Goal: Task Accomplishment & Management: Complete application form

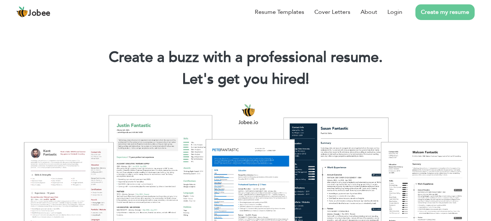
scroll to position [36, 0]
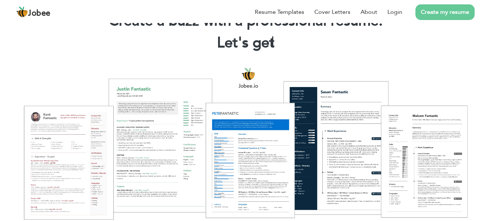
click at [439, 19] on link "Create my resume" at bounding box center [445, 12] width 59 height 16
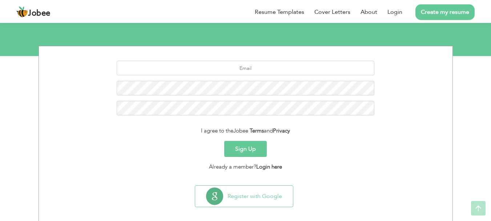
scroll to position [81, 0]
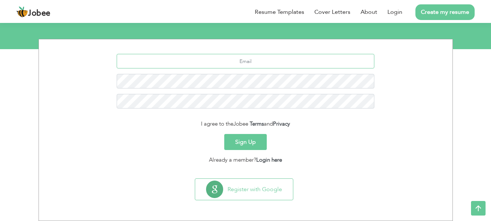
click at [222, 58] on input "text" at bounding box center [246, 61] width 258 height 15
click at [267, 158] on link "Login here" at bounding box center [269, 159] width 26 height 7
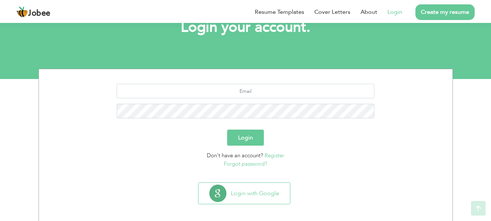
scroll to position [55, 0]
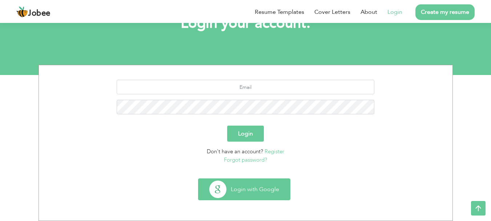
click at [247, 196] on button "Login with Google" at bounding box center [245, 189] width 92 height 21
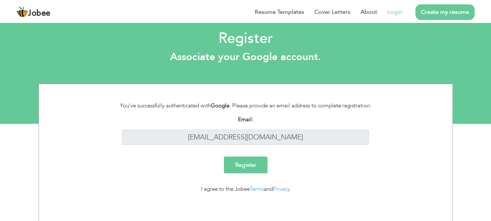
scroll to position [8, 0]
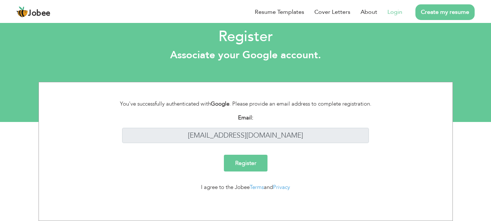
click at [240, 166] on input "Register" at bounding box center [246, 163] width 44 height 17
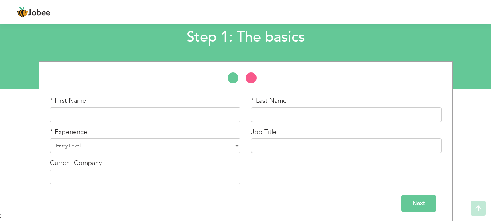
scroll to position [43, 0]
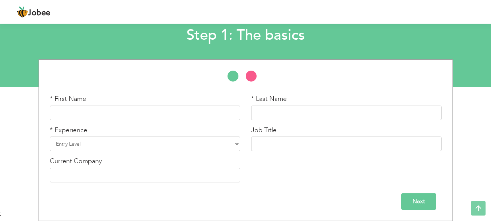
click at [169, 98] on div "* First Name" at bounding box center [145, 107] width 191 height 26
click at [124, 115] on input "text" at bounding box center [145, 112] width 191 height 15
click at [286, 104] on div "* Last Name" at bounding box center [346, 107] width 191 height 26
click at [70, 109] on input "Tahir Mustafa" at bounding box center [145, 112] width 191 height 15
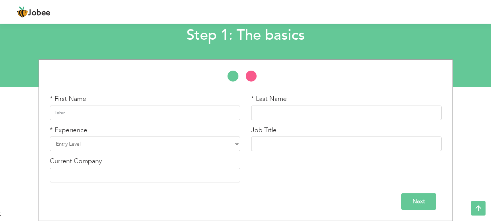
type input "Tahir"
click at [286, 113] on input "text" at bounding box center [346, 112] width 191 height 15
type input "Mustafa"
click at [128, 145] on select "Entry Level Less than 1 Year 1 Year 2 Years 3 Years 4 Years 5 Years 6 Years 7 Y…" at bounding box center [145, 143] width 191 height 15
click at [291, 143] on input "text" at bounding box center [346, 143] width 191 height 15
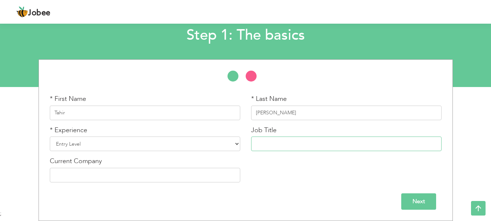
click at [291, 143] on input "text" at bounding box center [346, 143] width 191 height 15
type input "Senior Frontend Developer"
click at [88, 142] on select "Entry Level Less than 1 Year 1 Year 2 Years 3 Years 4 Years 5 Years 6 Years 7 Y…" at bounding box center [145, 143] width 191 height 15
select select "10"
click at [50, 136] on select "Entry Level Less than 1 Year 1 Year 2 Years 3 Years 4 Years 5 Years 6 Years 7 Y…" at bounding box center [145, 143] width 191 height 15
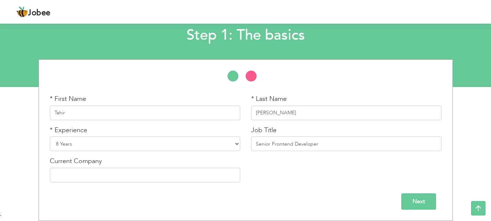
click at [120, 184] on div "Current Company" at bounding box center [145, 171] width 202 height 31
click at [120, 177] on input "text" at bounding box center [145, 175] width 191 height 15
type input "teal"
click at [123, 161] on div "Current Company" at bounding box center [145, 169] width 191 height 26
click at [116, 179] on input "text" at bounding box center [145, 175] width 191 height 15
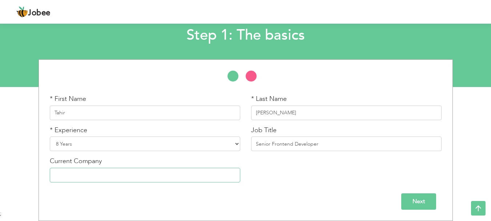
click at [116, 179] on input "text" at bounding box center [145, 175] width 191 height 15
type input "Zooma Code Flow"
click at [429, 196] on input "Next" at bounding box center [419, 201] width 35 height 16
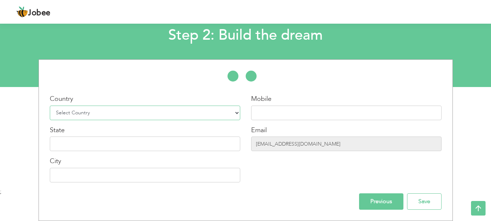
click at [163, 111] on select "Select Country Afghanistan Albania Algeria American Samoa Andorra Angola Anguil…" at bounding box center [145, 112] width 191 height 15
select select "99"
click at [50, 105] on select "Select Country Afghanistan Albania Algeria American Samoa Andorra Angola Anguil…" at bounding box center [145, 112] width 191 height 15
click at [340, 111] on input "text" at bounding box center [346, 112] width 191 height 15
type input "3"
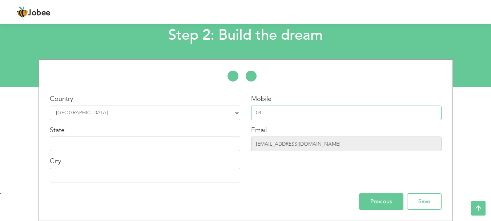
type input "0"
click at [315, 142] on input "[EMAIL_ADDRESS][DOMAIN_NAME]" at bounding box center [346, 143] width 191 height 15
click at [305, 144] on input "[EMAIL_ADDRESS][DOMAIN_NAME]" at bounding box center [346, 143] width 191 height 15
drag, startPoint x: 294, startPoint y: 145, endPoint x: 267, endPoint y: 145, distance: 26.9
click at [267, 145] on input "[EMAIL_ADDRESS][DOMAIN_NAME]" at bounding box center [346, 143] width 191 height 15
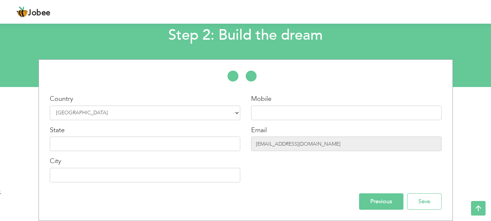
click at [381, 133] on div "Email 92ahmadmustafa123@gmail.com" at bounding box center [346, 138] width 191 height 26
click at [367, 143] on input "[EMAIL_ADDRESS][DOMAIN_NAME]" at bounding box center [346, 143] width 191 height 15
click at [81, 146] on input "text" at bounding box center [145, 143] width 191 height 15
click at [351, 111] on input "text" at bounding box center [346, 112] width 191 height 15
click at [330, 153] on div "Mobile Email 92ahmadmustafa123@gmail.com" at bounding box center [347, 140] width 202 height 93
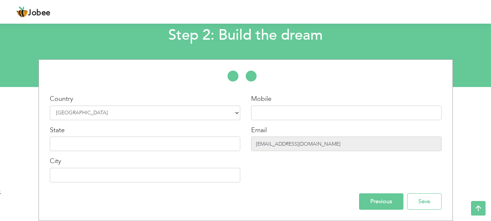
click at [330, 146] on input "[EMAIL_ADDRESS][DOMAIN_NAME]" at bounding box center [346, 143] width 191 height 15
click at [344, 143] on input "[EMAIL_ADDRESS][DOMAIN_NAME]" at bounding box center [346, 143] width 191 height 15
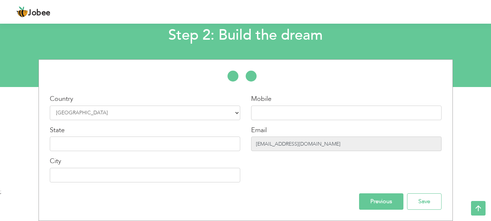
click at [344, 143] on input "[EMAIL_ADDRESS][DOMAIN_NAME]" at bounding box center [346, 143] width 191 height 15
click at [392, 139] on input "[EMAIL_ADDRESS][DOMAIN_NAME]" at bounding box center [346, 143] width 191 height 15
click at [385, 201] on input "Previous" at bounding box center [381, 201] width 44 height 16
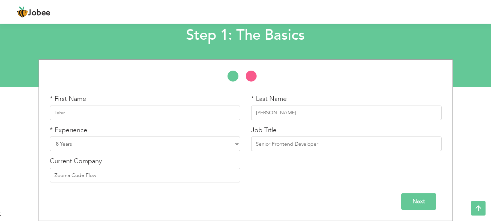
click at [385, 201] on div "Next" at bounding box center [246, 201] width 392 height 16
click at [425, 203] on input "Next" at bounding box center [419, 201] width 35 height 16
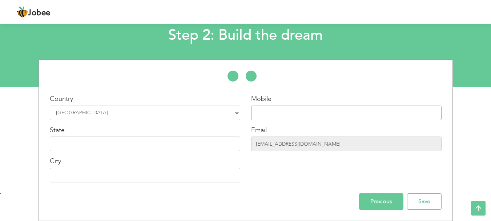
click at [298, 109] on input "text" at bounding box center [346, 112] width 191 height 15
click at [333, 136] on div "Email 92ahmadmustafa123@gmail.com" at bounding box center [346, 138] width 191 height 26
click at [316, 150] on input "[EMAIL_ADDRESS][DOMAIN_NAME]" at bounding box center [346, 143] width 191 height 15
click at [315, 149] on input "[EMAIL_ADDRESS][DOMAIN_NAME]" at bounding box center [346, 143] width 191 height 15
click at [137, 151] on div "Country Select Country Afghanistan Albania Algeria American Samoa Andorra Angol…" at bounding box center [145, 140] width 202 height 93
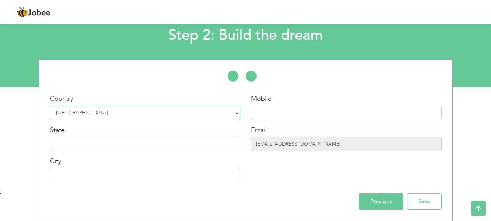
click at [135, 116] on select "Select Country Afghanistan Albania Algeria American Samoa Andorra Angola Anguil…" at bounding box center [145, 112] width 191 height 15
select select "166"
click at [50, 105] on select "Select Country Afghanistan Albania Algeria American Samoa Andorra Angola Anguil…" at bounding box center [145, 112] width 191 height 15
drag, startPoint x: 319, startPoint y: 97, endPoint x: 306, endPoint y: 116, distance: 22.8
click at [320, 97] on div "Mobile" at bounding box center [346, 107] width 191 height 26
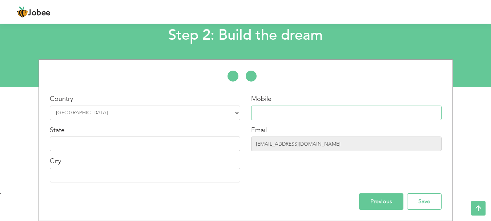
click at [305, 117] on input "text" at bounding box center [346, 112] width 191 height 15
type input "03009535229"
click at [67, 139] on input "text" at bounding box center [145, 143] width 191 height 15
type input "[GEOGRAPHIC_DATA]"
click at [62, 185] on div "Country Select Country Afghanistan Albania Algeria American Samoa Andorra Angol…" at bounding box center [145, 140] width 202 height 93
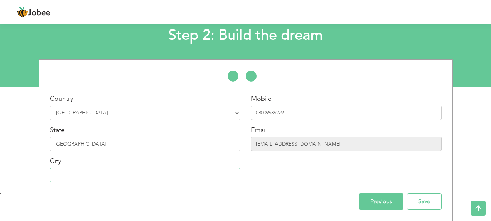
click at [71, 180] on input "text" at bounding box center [145, 175] width 191 height 15
type input "Jhang"
click at [316, 148] on input "[EMAIL_ADDRESS][DOMAIN_NAME]" at bounding box center [346, 143] width 191 height 15
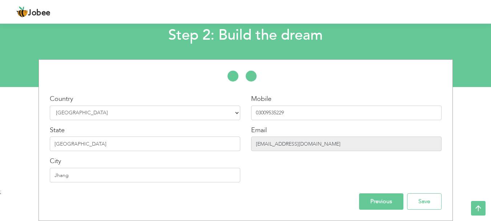
click at [316, 148] on input "[EMAIL_ADDRESS][DOMAIN_NAME]" at bounding box center [346, 143] width 191 height 15
click at [334, 144] on input "[EMAIL_ADDRESS][DOMAIN_NAME]" at bounding box center [346, 143] width 191 height 15
click at [421, 204] on input "Save" at bounding box center [424, 201] width 35 height 16
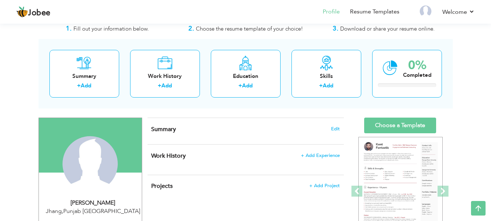
scroll to position [2, 0]
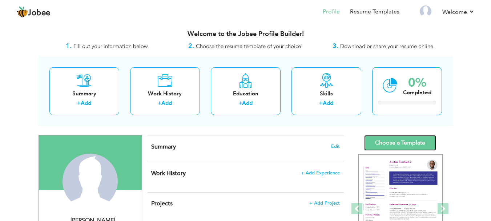
click at [417, 140] on link "Choose a Template" at bounding box center [400, 143] width 72 height 16
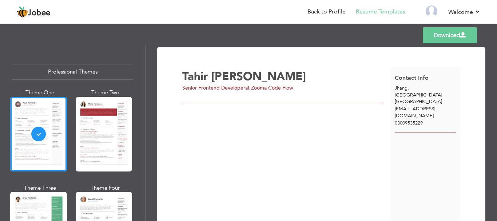
click at [427, 105] on span "92ahmadmustafa123@gmail.com" at bounding box center [415, 111] width 40 height 13
click at [435, 105] on span "92ahmadmustafa123@gmail.com" at bounding box center [415, 111] width 40 height 13
click at [422, 108] on div "92ahmadmustafa123@gmail.com" at bounding box center [425, 111] width 69 height 13
click at [431, 105] on span "92ahmadmustafa123@gmail.com" at bounding box center [415, 111] width 40 height 13
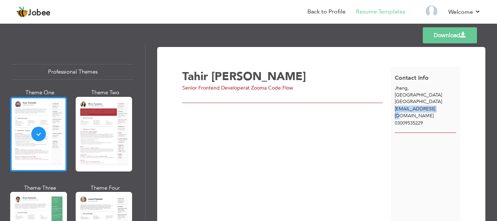
click at [431, 105] on span "92ahmadmustafa123@gmail.com" at bounding box center [415, 111] width 40 height 13
click at [435, 105] on span "92ahmadmustafa123@gmail.com" at bounding box center [415, 111] width 40 height 13
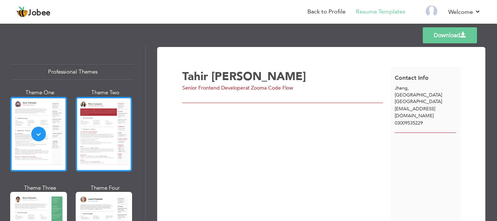
click at [104, 120] on div at bounding box center [104, 134] width 57 height 75
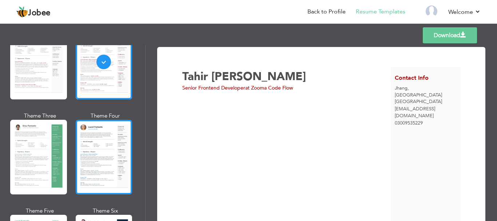
scroll to position [73, 0]
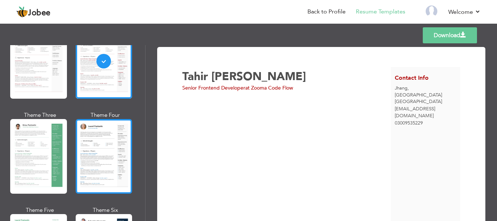
click at [102, 143] on div at bounding box center [104, 156] width 57 height 75
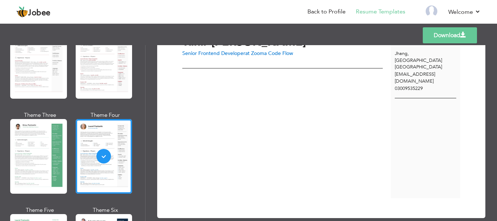
scroll to position [47, 0]
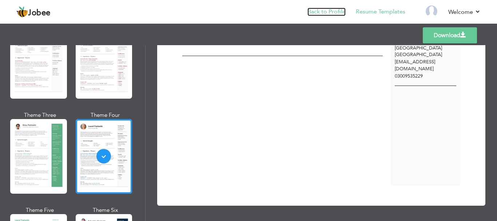
click at [316, 10] on link "Back to Profile" at bounding box center [326, 12] width 38 height 8
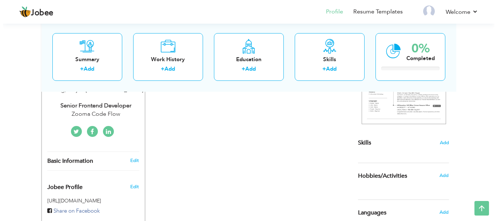
scroll to position [178, 0]
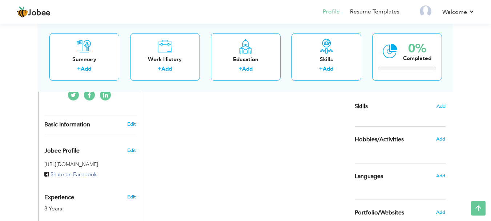
click at [134, 119] on div "Basic Information Edit" at bounding box center [90, 124] width 103 height 19
type input "Tahir"
type input "[PERSON_NAME]"
type input "03009535229"
select select "number:166"
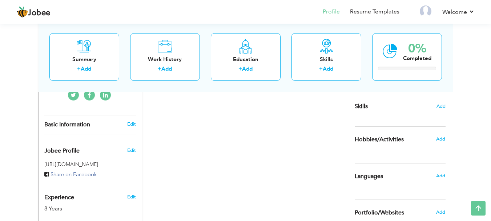
type input "[GEOGRAPHIC_DATA]"
type input "Jhang"
select select "number:10"
type input "Zooma Code Flow"
type input "Senior Frontend Developer"
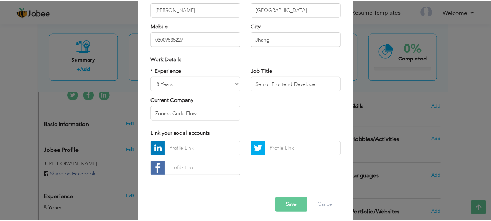
scroll to position [106, 0]
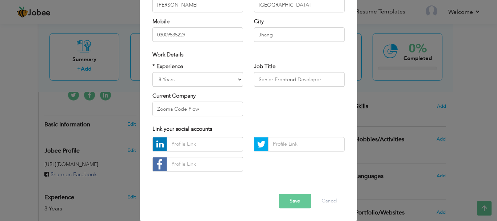
click at [299, 203] on button "Save" at bounding box center [295, 201] width 32 height 15
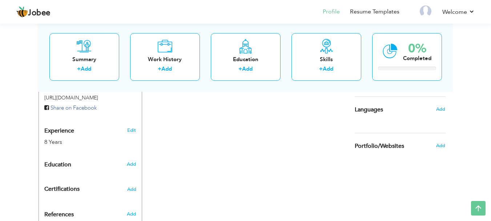
scroll to position [250, 0]
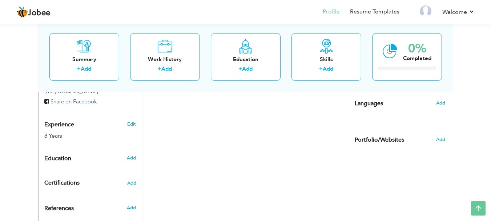
click at [132, 161] on div "Add" at bounding box center [132, 158] width 17 height 14
radio input "true"
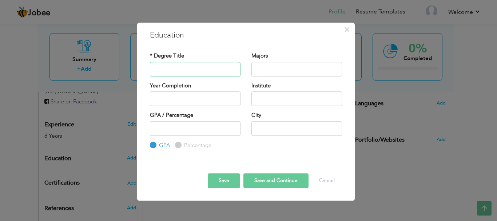
click at [185, 65] on input "text" at bounding box center [195, 69] width 91 height 15
type input "b"
type input "BSCS"
type input "Computer Science"
type input "2025"
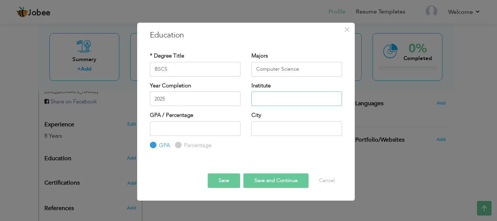
click at [279, 96] on input "text" at bounding box center [296, 98] width 91 height 15
type input "[GEOGRAPHIC_DATA]"
click at [184, 131] on input "number" at bounding box center [195, 128] width 91 height 15
click at [232, 126] on input "1" at bounding box center [195, 128] width 91 height 15
click at [232, 126] on input "2" at bounding box center [195, 128] width 91 height 15
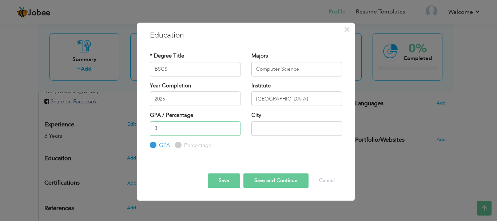
click at [232, 126] on input "3" at bounding box center [195, 128] width 91 height 15
click at [232, 126] on input "4" at bounding box center [195, 128] width 91 height 15
click at [232, 126] on input "5" at bounding box center [195, 128] width 91 height 15
type input "4"
click at [232, 130] on input "4" at bounding box center [195, 128] width 91 height 15
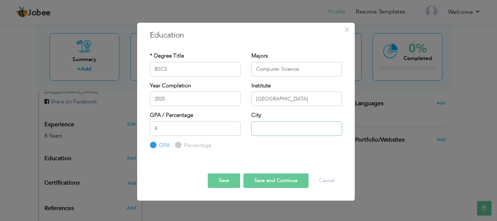
click at [283, 124] on input "text" at bounding box center [296, 128] width 91 height 15
type input "[GEOGRAPHIC_DATA]"
click at [284, 185] on button "Save and Continue" at bounding box center [275, 180] width 65 height 15
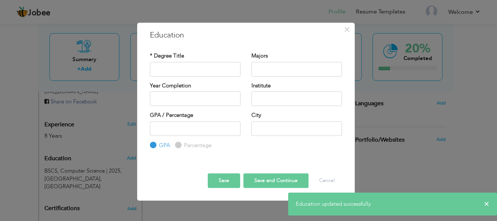
click at [482, 207] on div "× Education updated successfully." at bounding box center [392, 203] width 209 height 23
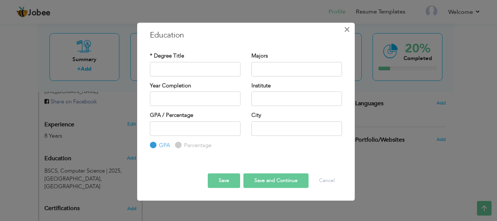
click at [348, 25] on span "×" at bounding box center [347, 29] width 6 height 13
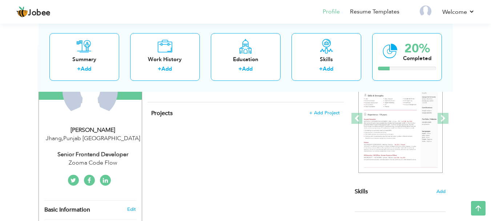
scroll to position [165, 0]
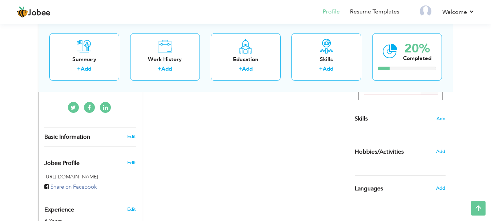
click at [447, 116] on div "Choose a Template ‹" at bounding box center [402, 159] width 104 height 374
click at [444, 116] on span "Add" at bounding box center [441, 118] width 9 height 7
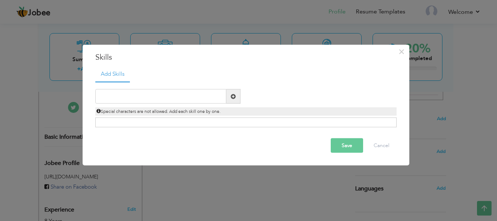
click at [150, 82] on div "Duplicate entry" at bounding box center [245, 104] width 301 height 46
click at [133, 91] on input "text" at bounding box center [160, 96] width 131 height 15
type input "F"
type input "HTML"
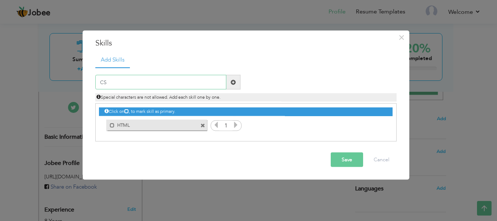
type input "CSS"
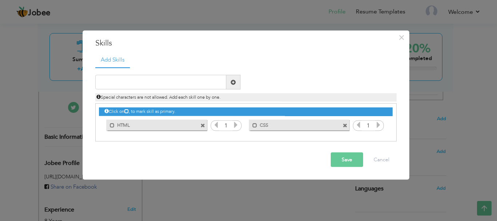
click at [236, 123] on icon at bounding box center [235, 124] width 7 height 7
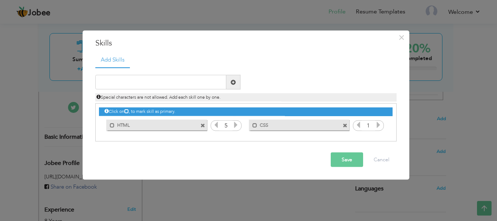
click at [236, 123] on icon at bounding box center [235, 124] width 7 height 7
click at [379, 126] on icon at bounding box center [378, 124] width 7 height 7
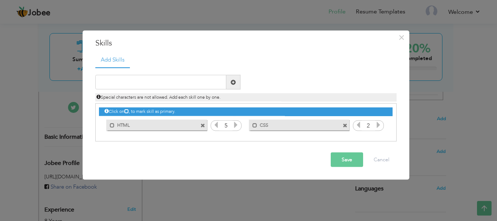
click at [379, 126] on icon at bounding box center [378, 124] width 7 height 7
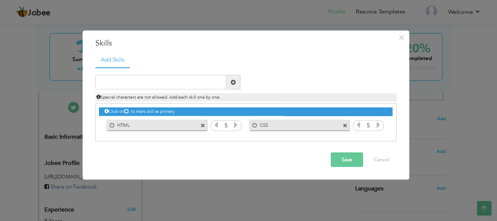
click at [379, 126] on icon at bounding box center [378, 124] width 7 height 7
click at [137, 82] on input "text" at bounding box center [160, 82] width 131 height 15
type input "R"
type input "JavaScript"
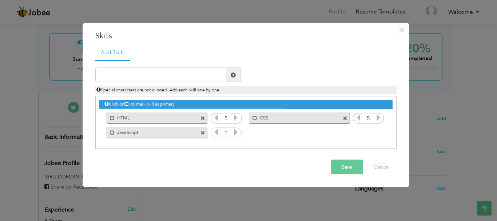
click at [238, 129] on icon at bounding box center [235, 132] width 7 height 7
click at [123, 65] on div "Duplicate entry" at bounding box center [245, 104] width 301 height 89
click at [115, 79] on input "text" at bounding box center [160, 75] width 131 height 15
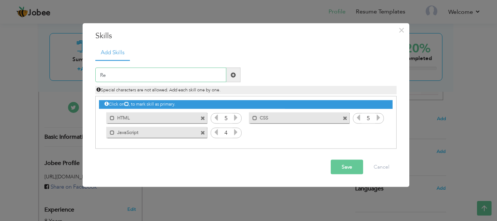
type input "R"
type input "Bootstrap"
click at [378, 138] on span at bounding box center [378, 132] width 7 height 9
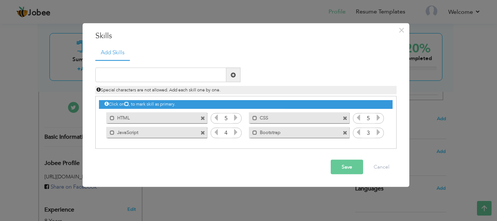
click at [378, 138] on span at bounding box center [378, 132] width 7 height 9
click at [141, 68] on input "text" at bounding box center [160, 75] width 131 height 15
type input "React js"
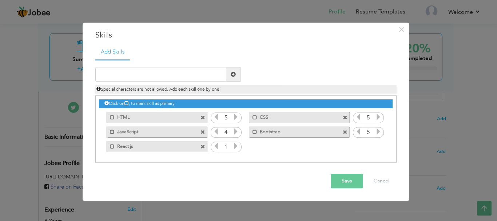
click at [235, 144] on icon at bounding box center [235, 146] width 7 height 7
click at [191, 75] on input "text" at bounding box center [160, 74] width 131 height 15
type input "t"
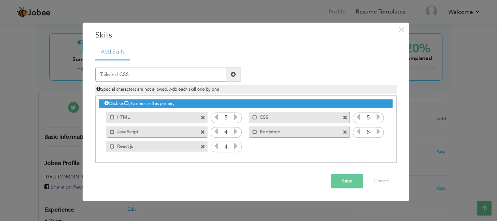
type input "Tailwind CSS"
click at [232, 77] on span at bounding box center [233, 74] width 14 height 15
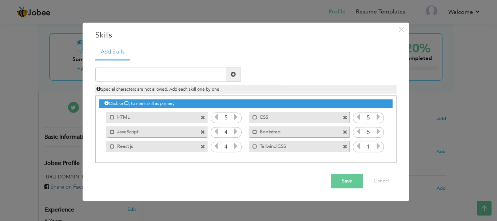
click at [378, 146] on icon at bounding box center [378, 146] width 7 height 7
click at [139, 69] on input "text" at bounding box center [160, 74] width 131 height 15
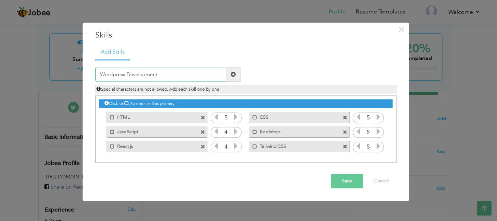
type input "Wordpress Development"
click at [232, 76] on span at bounding box center [233, 74] width 5 height 5
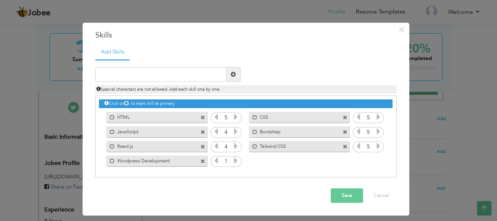
click at [235, 163] on icon at bounding box center [235, 161] width 7 height 7
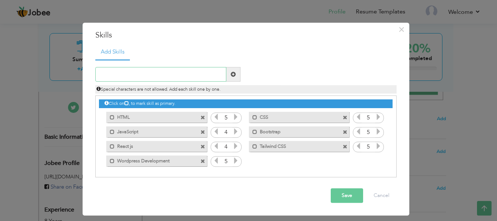
click at [160, 77] on input "text" at bounding box center [160, 74] width 131 height 15
type input "WP Plugin Development"
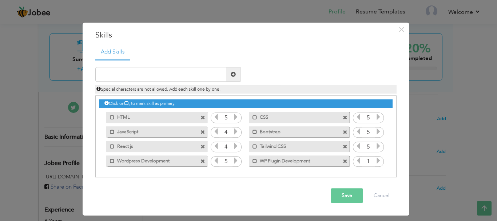
click at [379, 161] on icon at bounding box center [378, 161] width 7 height 7
click at [351, 194] on button "Save" at bounding box center [347, 195] width 32 height 15
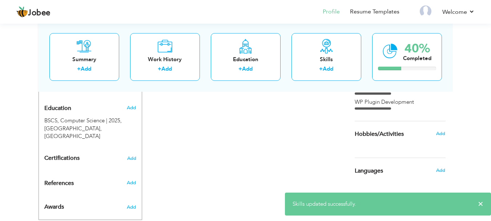
scroll to position [311, 0]
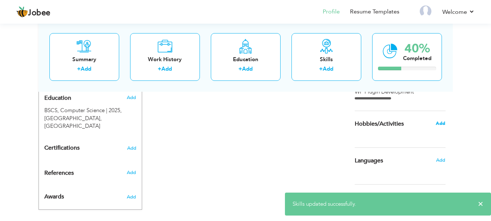
click at [441, 125] on span "Add" at bounding box center [440, 123] width 9 height 7
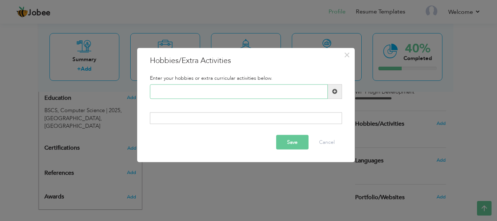
click at [233, 96] on input "text" at bounding box center [239, 91] width 178 height 15
type input "Coding is in my hobby."
click at [338, 93] on span at bounding box center [335, 91] width 14 height 15
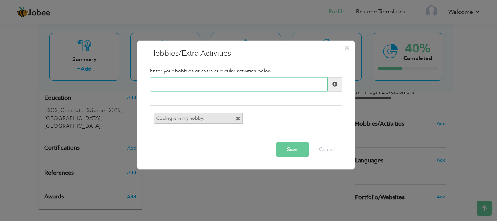
click at [211, 84] on input "text" at bounding box center [239, 84] width 178 height 15
type input "Gaming"
type input "G"
type input "k"
type input "Reading Books"
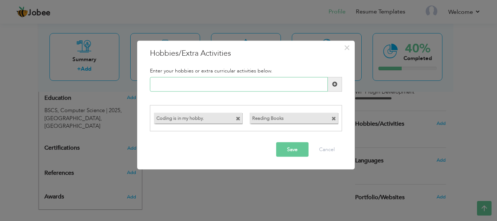
click at [198, 83] on input "text" at bounding box center [239, 84] width 178 height 15
click at [296, 152] on button "Save" at bounding box center [292, 149] width 32 height 15
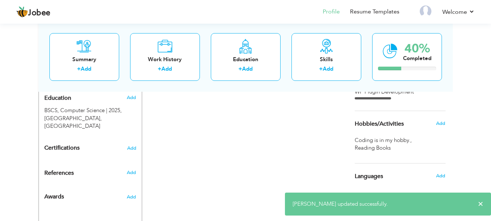
scroll to position [346, 0]
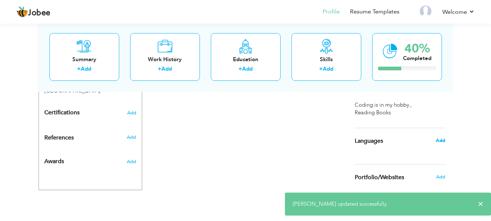
click at [443, 142] on span "Add" at bounding box center [440, 140] width 9 height 7
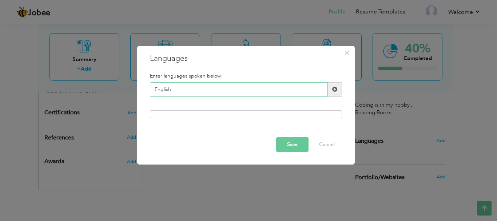
type input "English"
click at [211, 111] on div at bounding box center [246, 114] width 192 height 8
click at [198, 115] on div at bounding box center [246, 114] width 192 height 8
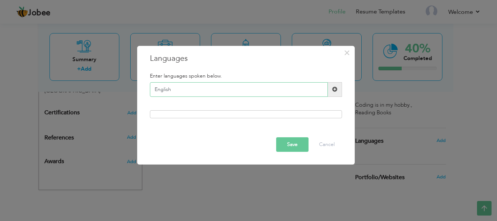
click at [196, 93] on input "English" at bounding box center [239, 89] width 178 height 15
click at [333, 93] on span at bounding box center [335, 89] width 14 height 15
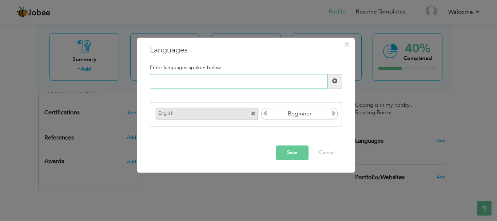
click at [215, 75] on input "text" at bounding box center [239, 81] width 178 height 15
click at [335, 116] on icon at bounding box center [334, 113] width 7 height 7
click at [252, 93] on div "Please enter a valid language." at bounding box center [245, 84] width 203 height 20
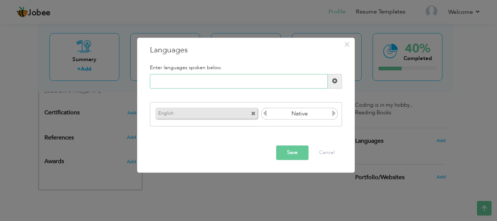
click at [250, 76] on input "text" at bounding box center [239, 81] width 178 height 15
type input "Urdu"
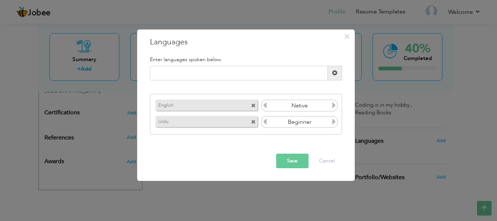
click at [335, 123] on icon at bounding box center [334, 121] width 7 height 7
click at [181, 72] on input "text" at bounding box center [239, 73] width 178 height 15
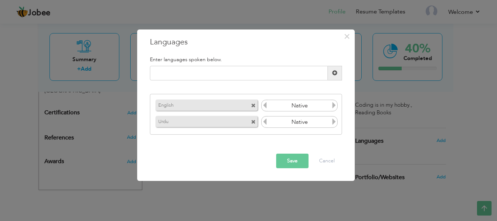
click at [298, 168] on div "Save Cancel" at bounding box center [245, 160] width 203 height 25
click at [296, 164] on button "Save" at bounding box center [292, 161] width 32 height 15
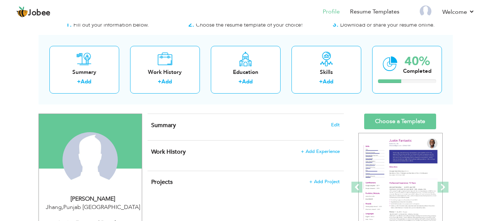
scroll to position [36, 0]
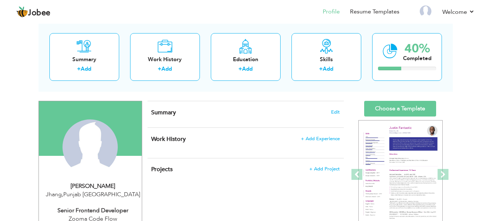
click at [341, 111] on div "Summary Edit" at bounding box center [246, 114] width 196 height 26
click at [337, 115] on span "Edit" at bounding box center [335, 111] width 9 height 5
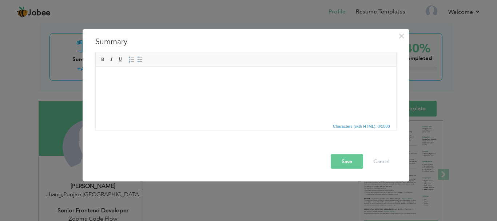
click at [207, 89] on html at bounding box center [245, 78] width 300 height 22
click at [155, 82] on html at bounding box center [245, 78] width 300 height 22
click at [178, 101] on html "Hey," at bounding box center [245, 84] width 300 height 35
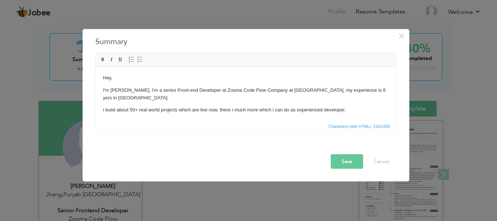
click at [350, 161] on button "Save" at bounding box center [347, 161] width 32 height 15
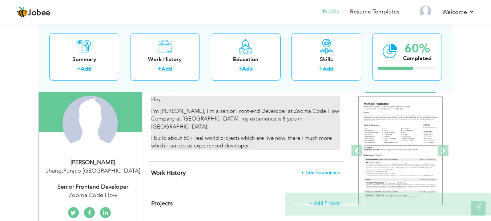
scroll to position [73, 0]
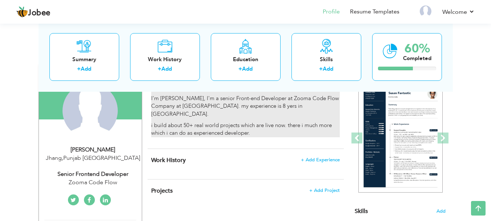
click at [286, 103] on p "I'm Tahir Mustafa, I'm a senior Front-end Developer at Zooma Code Flow Company …" at bounding box center [245, 106] width 188 height 23
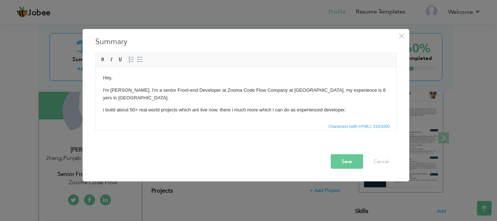
click at [373, 91] on p "I'm Tahir Mustafa, I'm a senior Front-end Developer at Zooma Code Flow Company …" at bounding box center [246, 93] width 286 height 15
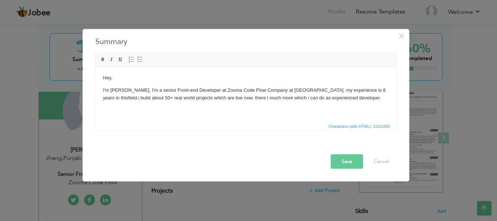
click at [338, 157] on button "Save" at bounding box center [347, 161] width 32 height 15
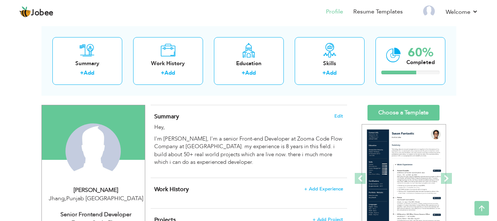
scroll to position [0, 0]
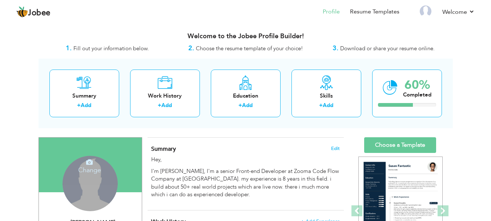
click at [95, 184] on div "Change Remove" at bounding box center [90, 183] width 55 height 55
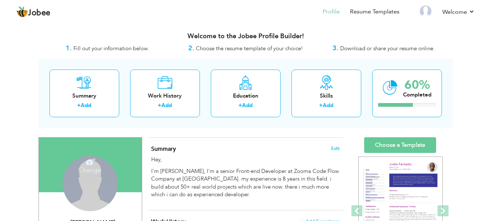
click at [78, 161] on h4 "Change" at bounding box center [90, 164] width 52 height 17
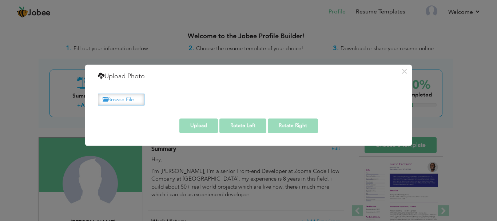
click at [136, 101] on label "Browse File ..." at bounding box center [121, 99] width 47 height 11
click at [0, 0] on input "Browse File ..." at bounding box center [0, 0] width 0 height 0
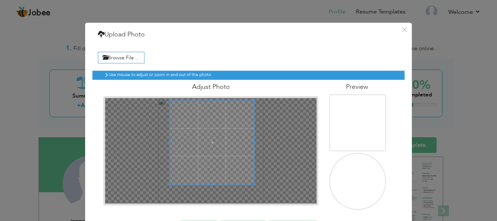
click at [239, 122] on span at bounding box center [212, 142] width 84 height 84
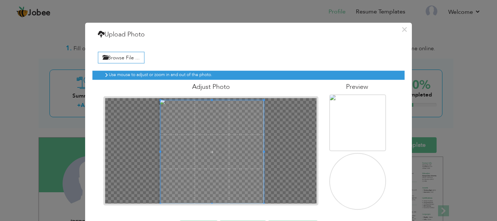
click at [211, 220] on div "× Upload Photo Browse File ... Adjust Photo Preview Upload Rotate Left" at bounding box center [248, 135] width 327 height 225
click at [219, 132] on span at bounding box center [211, 149] width 103 height 103
click at [207, 182] on span at bounding box center [210, 151] width 103 height 103
click at [274, 152] on div at bounding box center [210, 150] width 211 height 105
click at [211, 209] on div "Use mouse to adjust or zoom in and out of the photo. Adjust Photo" at bounding box center [248, 137] width 312 height 144
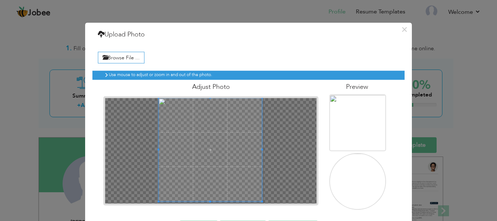
click at [217, 150] on span at bounding box center [210, 149] width 103 height 103
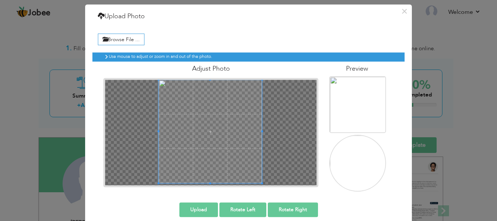
scroll to position [27, 0]
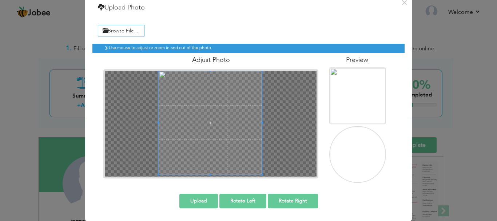
click at [204, 203] on button "Upload" at bounding box center [198, 201] width 39 height 15
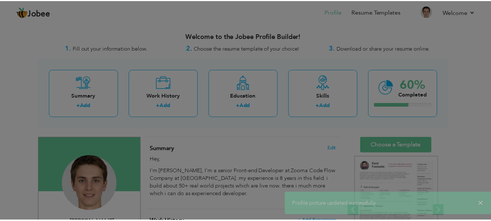
scroll to position [0, 0]
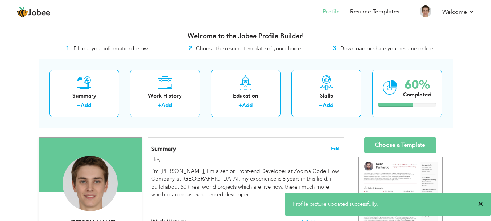
click at [479, 203] on span "×" at bounding box center [480, 203] width 5 height 7
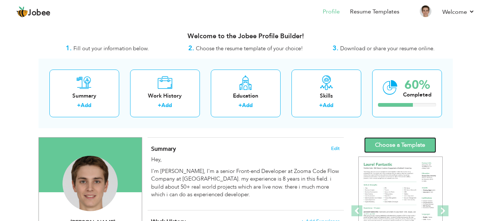
click at [396, 146] on link "Choose a Template" at bounding box center [400, 145] width 72 height 16
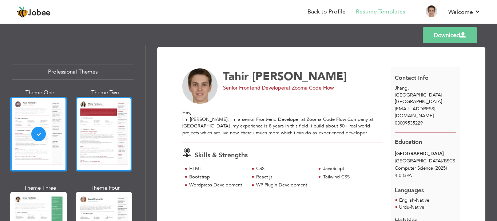
click at [112, 132] on div at bounding box center [104, 134] width 57 height 75
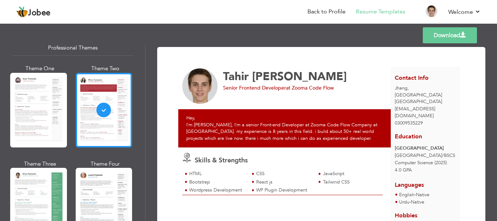
scroll to position [36, 0]
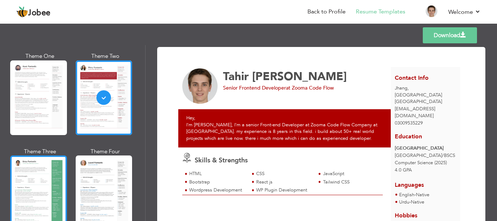
click at [39, 181] on div at bounding box center [38, 192] width 57 height 75
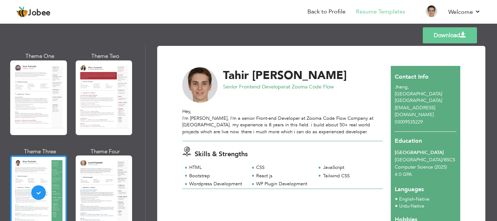
scroll to position [0, 0]
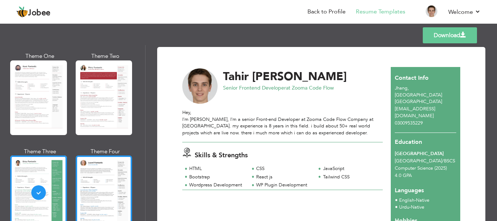
click at [102, 176] on div at bounding box center [104, 192] width 57 height 75
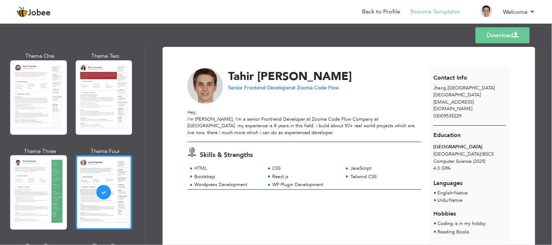
click at [482, 31] on link "Download" at bounding box center [502, 35] width 54 height 16
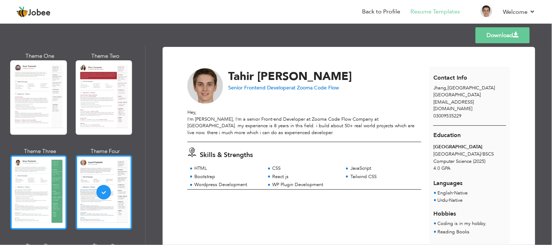
click at [41, 205] on div at bounding box center [38, 192] width 57 height 75
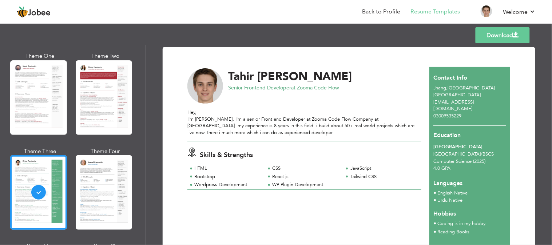
click at [497, 33] on link "Download" at bounding box center [502, 35] width 54 height 16
